Goal: Navigation & Orientation: Understand site structure

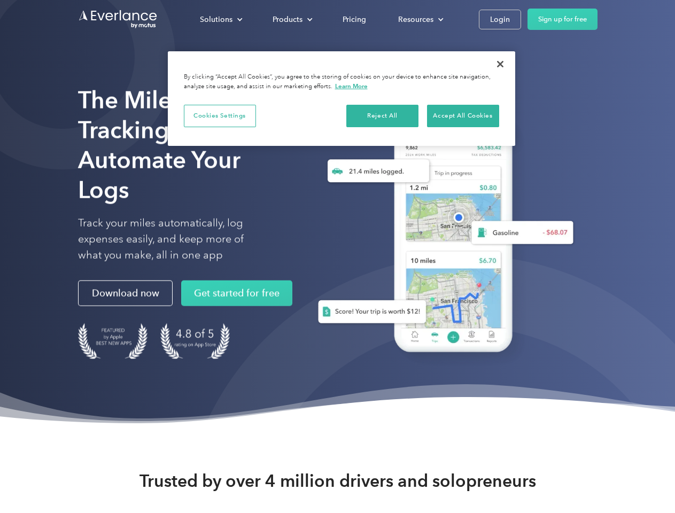
click at [221, 19] on div "Solutions" at bounding box center [216, 19] width 33 height 13
click at [291, 19] on div "Products" at bounding box center [288, 19] width 30 height 13
click at [419, 19] on div "Resources" at bounding box center [415, 19] width 35 height 13
click at [220, 115] on button "Cookies Settings" at bounding box center [220, 116] width 72 height 22
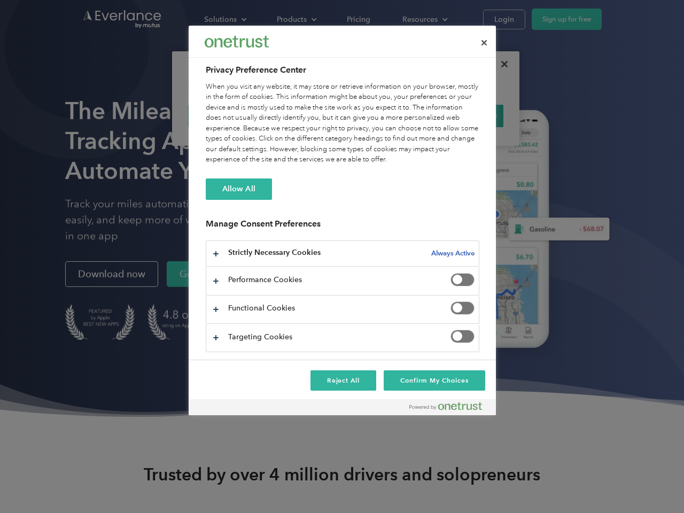
click at [383, 115] on div "When you visit any website, it may store or retrieve information on your browse…" at bounding box center [343, 123] width 274 height 83
click at [463, 115] on div "When you visit any website, it may store or retrieve information on your browse…" at bounding box center [343, 123] width 274 height 83
click at [500, 64] on div at bounding box center [342, 256] width 684 height 513
